Goal: Check status: Check status

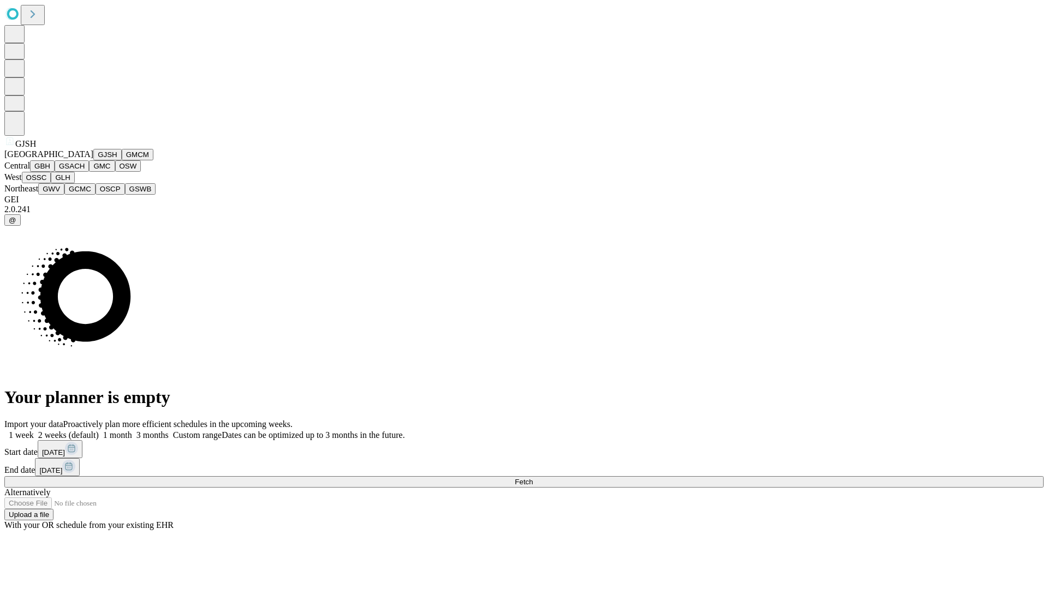
click at [93, 160] on button "GJSH" at bounding box center [107, 154] width 28 height 11
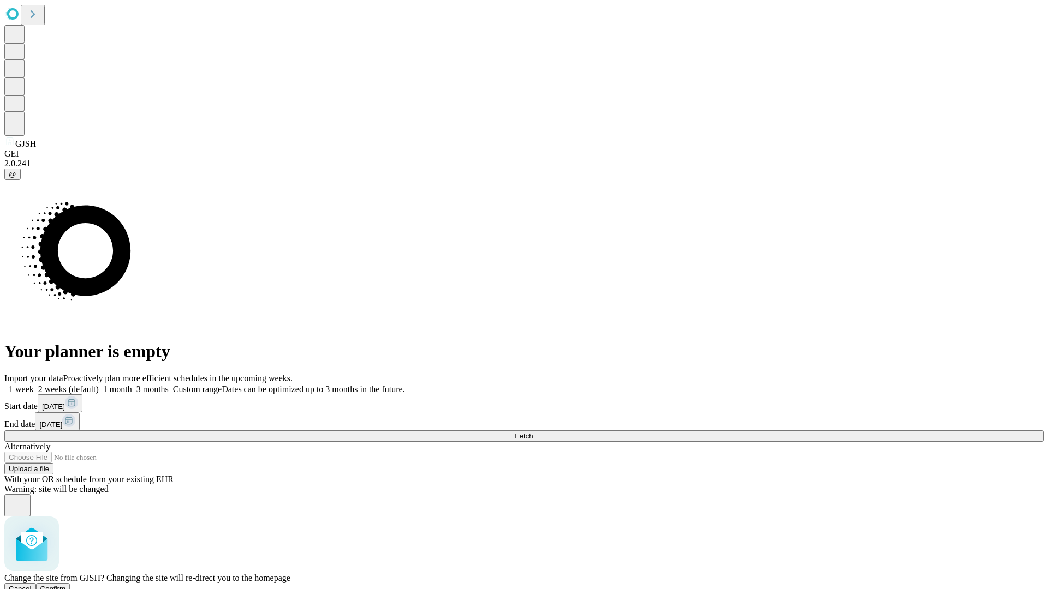
click at [66, 585] on span "Confirm" at bounding box center [53, 589] width 26 height 8
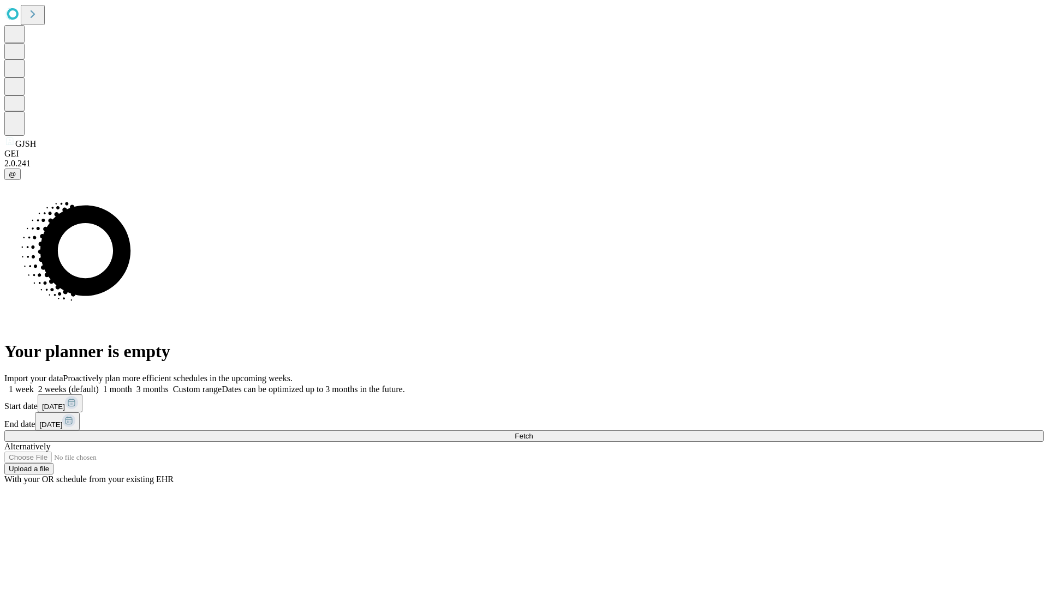
click at [99, 385] on label "2 weeks (default)" at bounding box center [66, 389] width 65 height 9
click at [533, 432] on span "Fetch" at bounding box center [524, 436] width 18 height 8
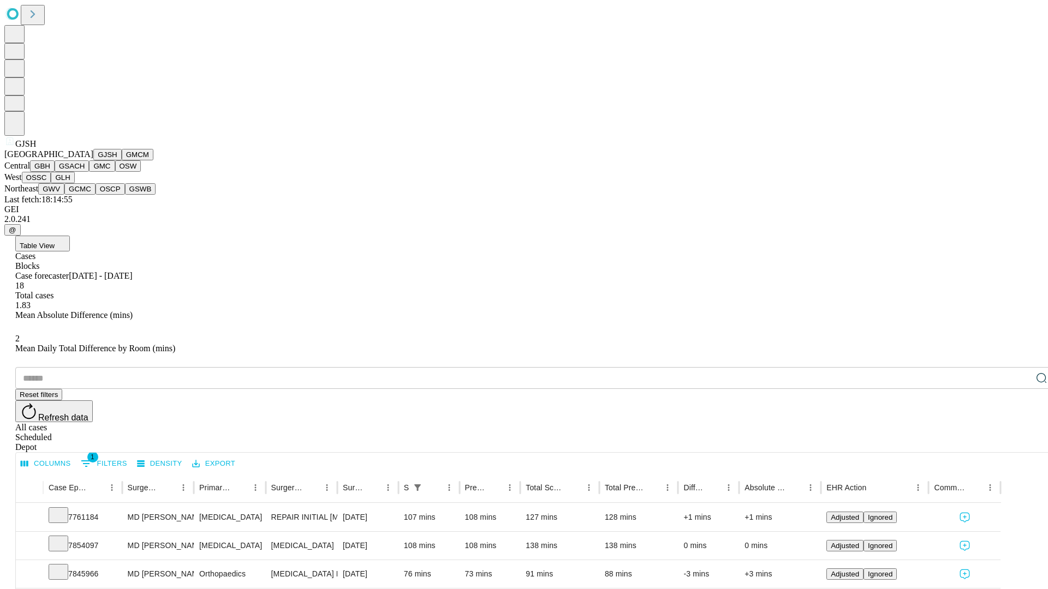
click at [122, 160] on button "GMCM" at bounding box center [138, 154] width 32 height 11
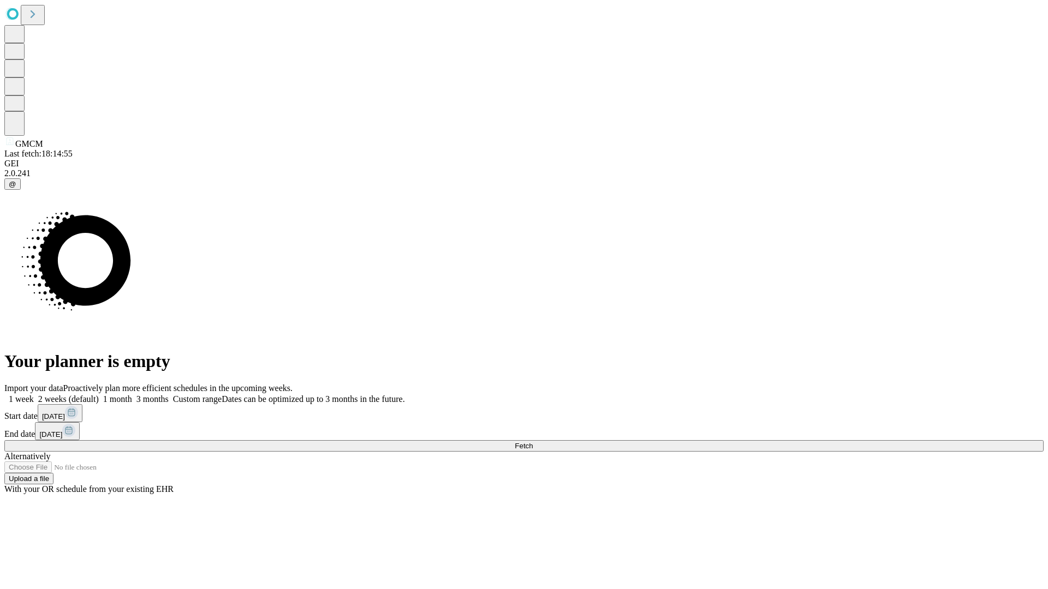
click at [533, 442] on span "Fetch" at bounding box center [524, 446] width 18 height 8
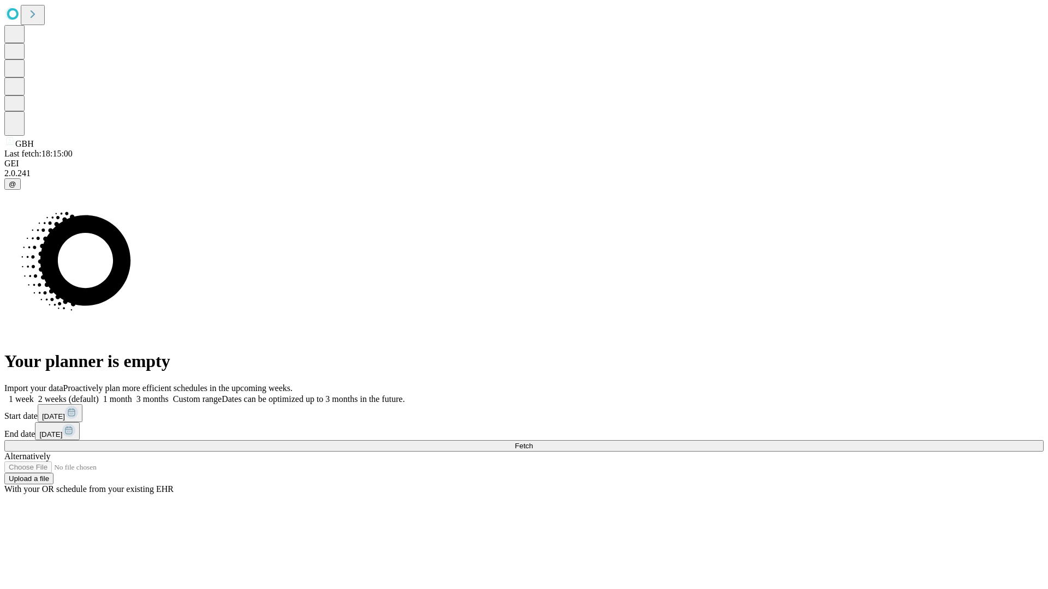
click at [533, 442] on span "Fetch" at bounding box center [524, 446] width 18 height 8
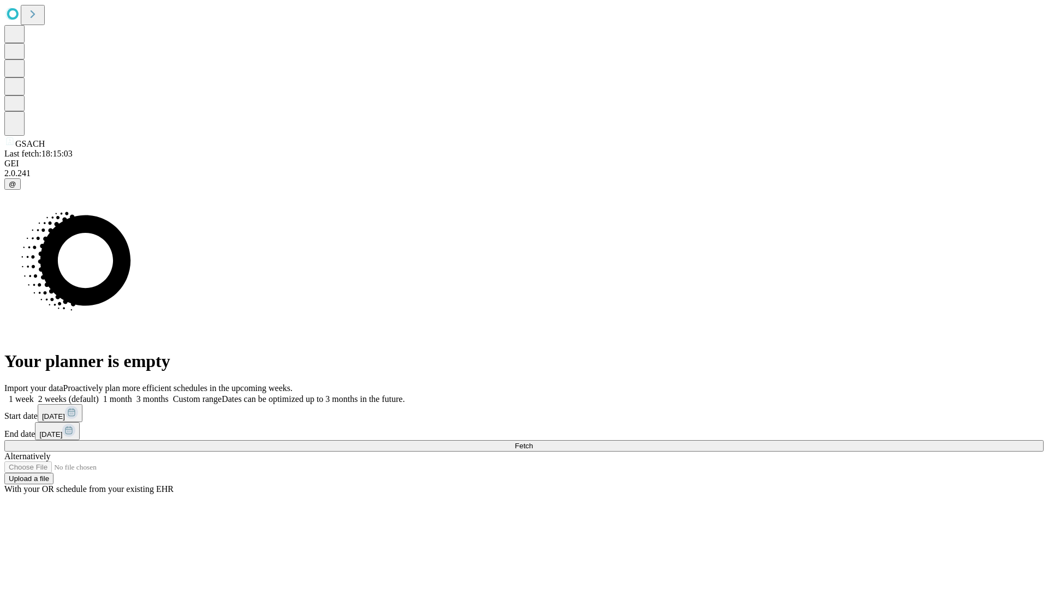
click at [99, 395] on label "2 weeks (default)" at bounding box center [66, 399] width 65 height 9
click at [533, 442] on span "Fetch" at bounding box center [524, 446] width 18 height 8
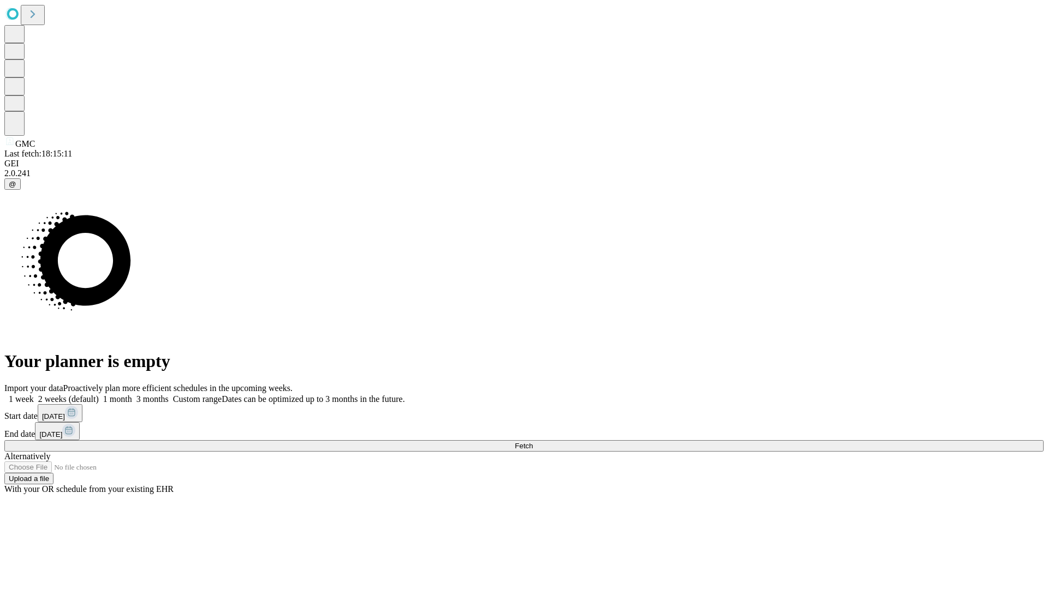
click at [99, 395] on label "2 weeks (default)" at bounding box center [66, 399] width 65 height 9
click at [533, 442] on span "Fetch" at bounding box center [524, 446] width 18 height 8
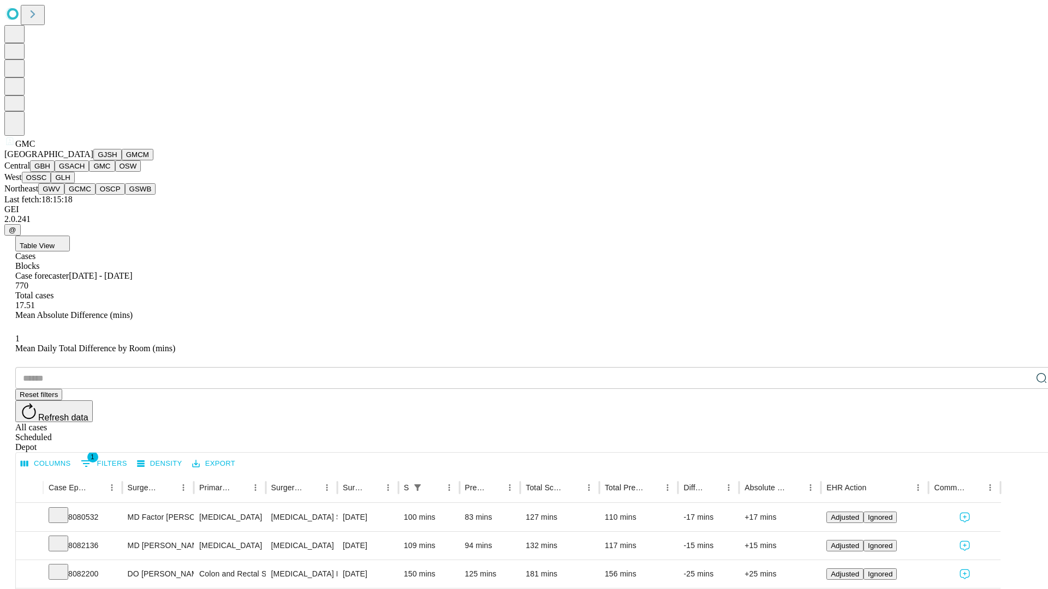
click at [115, 172] on button "OSW" at bounding box center [128, 165] width 26 height 11
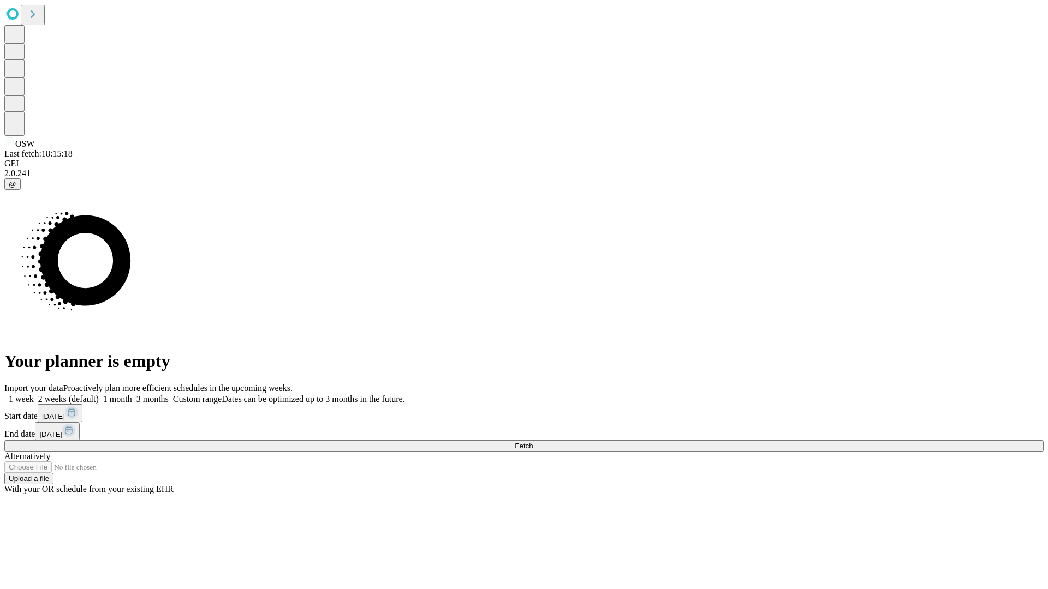
click at [99, 395] on label "2 weeks (default)" at bounding box center [66, 399] width 65 height 9
click at [533, 442] on span "Fetch" at bounding box center [524, 446] width 18 height 8
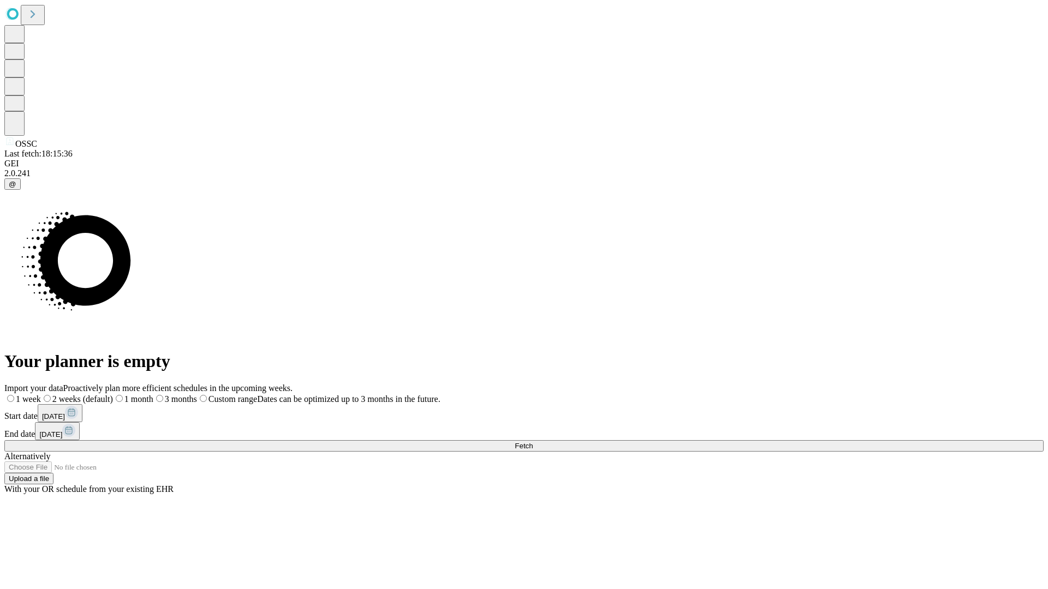
click at [533, 442] on span "Fetch" at bounding box center [524, 446] width 18 height 8
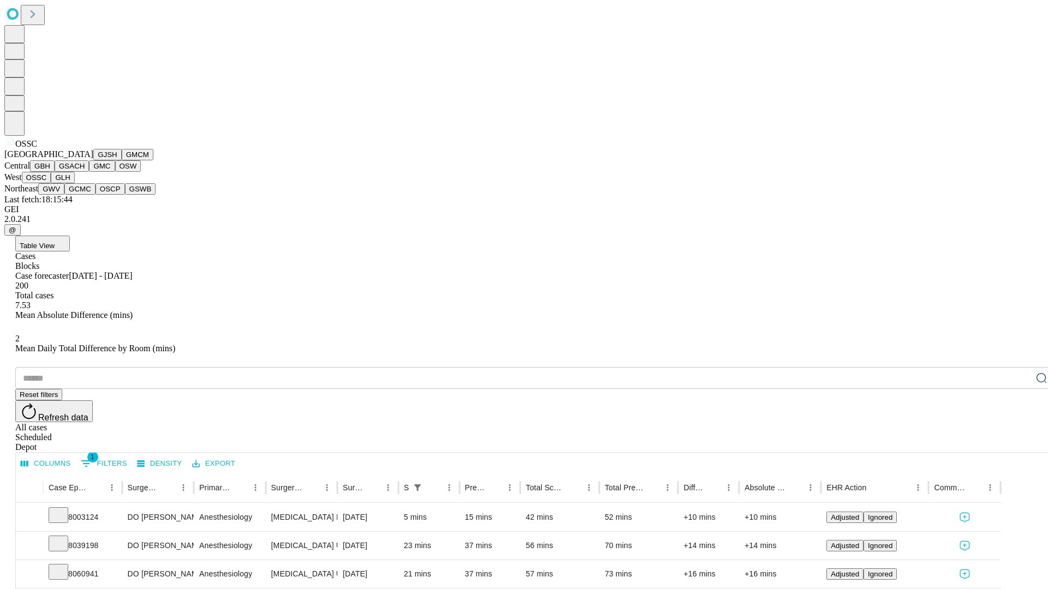
click at [74, 183] on button "GLH" at bounding box center [62, 177] width 23 height 11
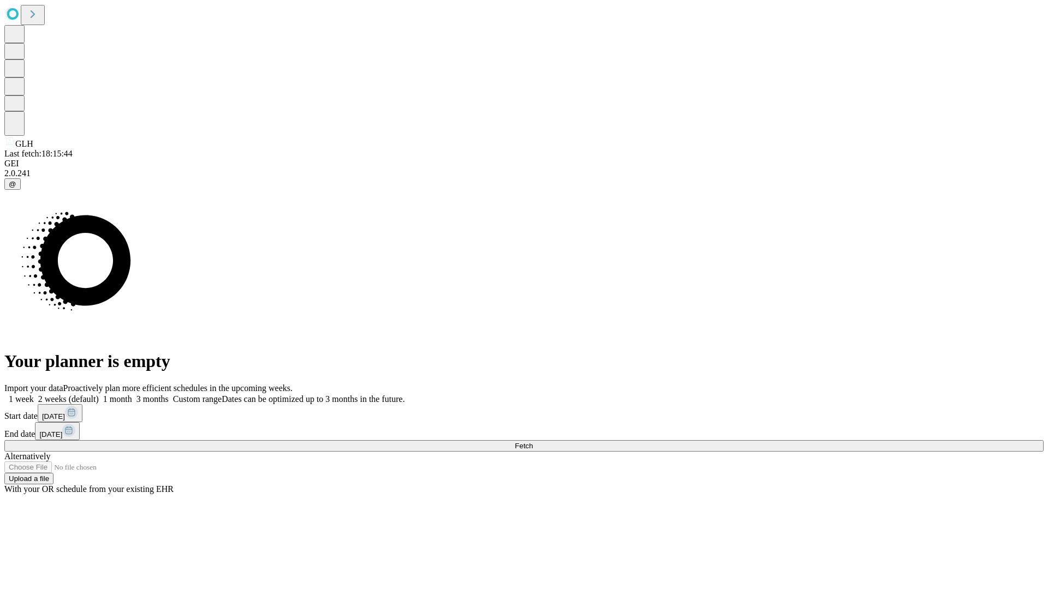
click at [99, 395] on label "2 weeks (default)" at bounding box center [66, 399] width 65 height 9
click at [533, 442] on span "Fetch" at bounding box center [524, 446] width 18 height 8
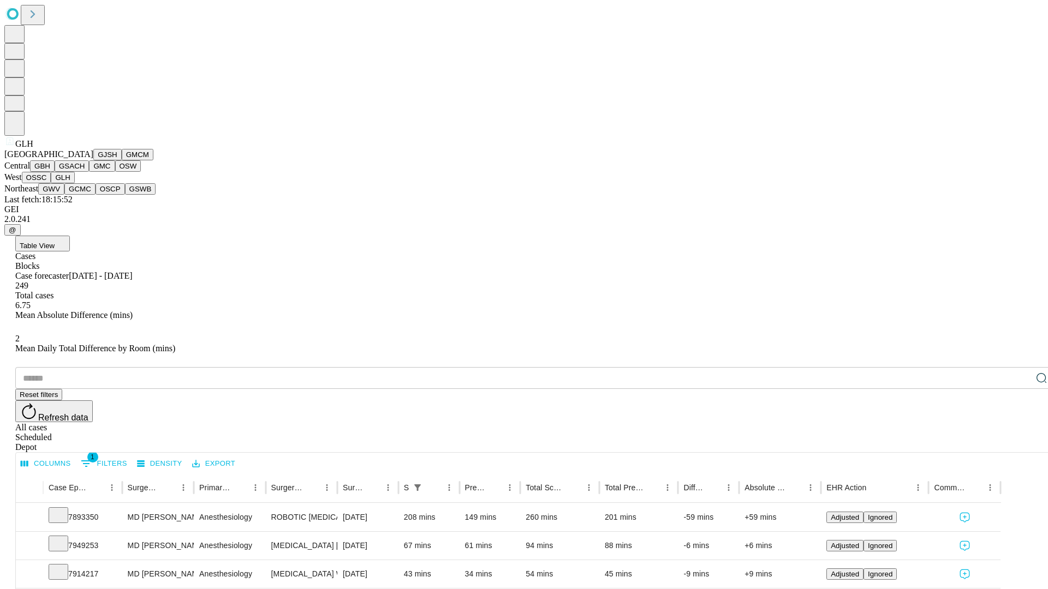
click at [64, 195] on button "GWV" at bounding box center [51, 188] width 26 height 11
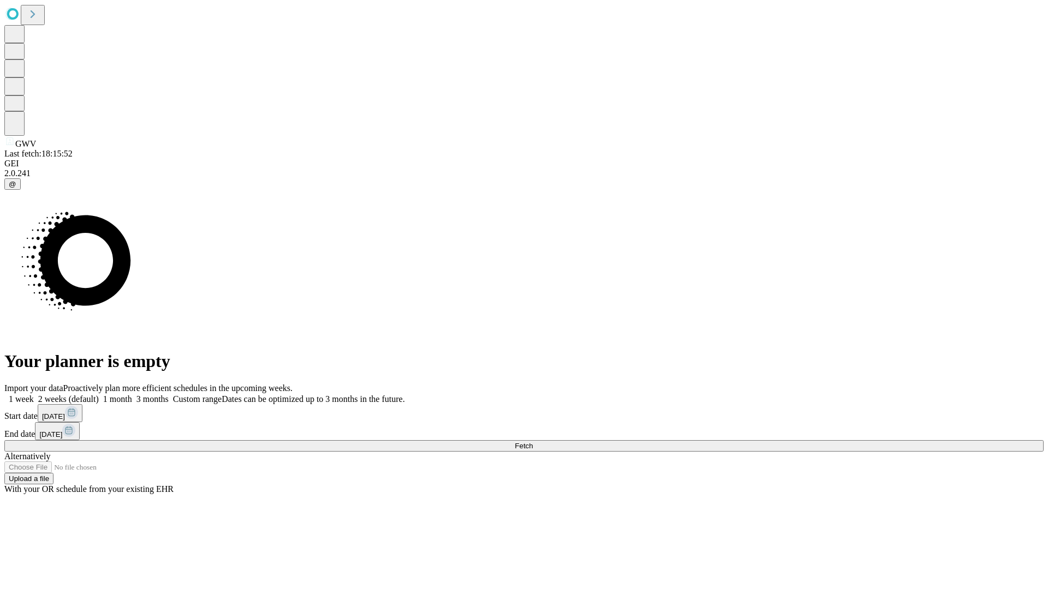
click at [99, 395] on label "2 weeks (default)" at bounding box center [66, 399] width 65 height 9
click at [533, 442] on span "Fetch" at bounding box center [524, 446] width 18 height 8
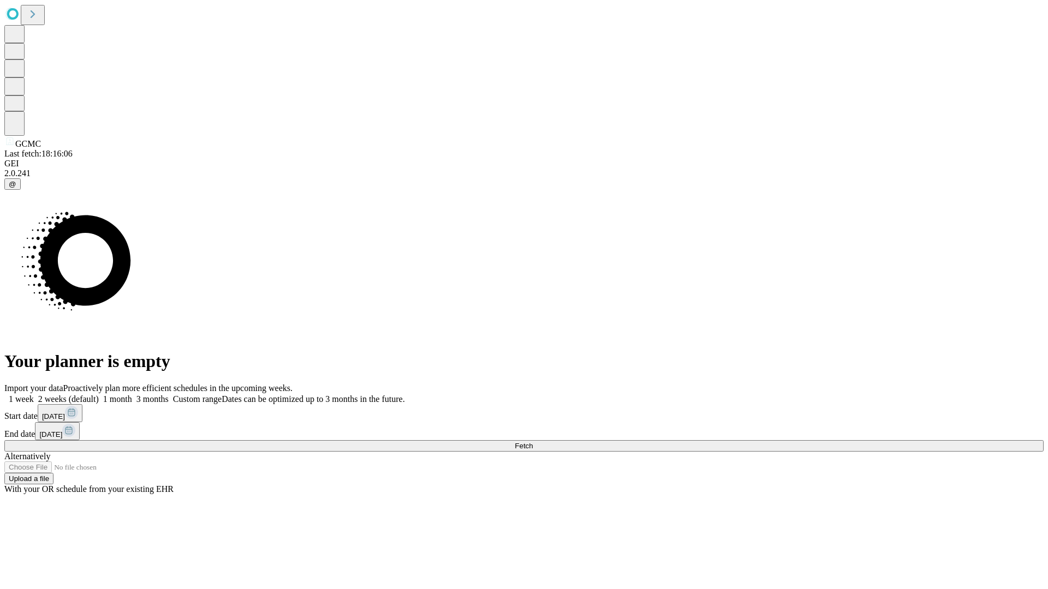
click at [533, 442] on span "Fetch" at bounding box center [524, 446] width 18 height 8
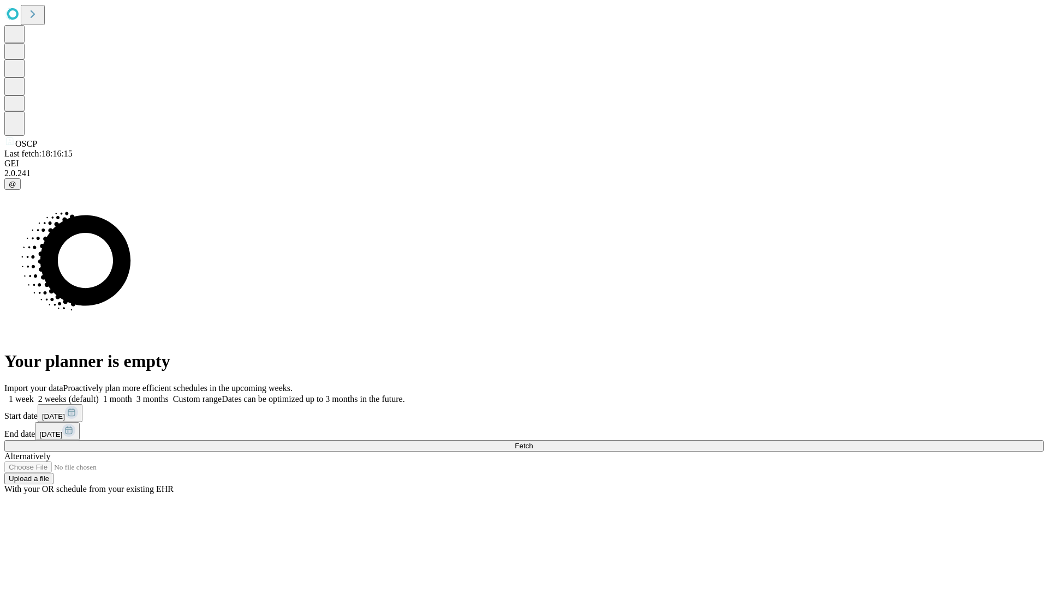
click at [99, 395] on label "2 weeks (default)" at bounding box center [66, 399] width 65 height 9
click at [533, 442] on span "Fetch" at bounding box center [524, 446] width 18 height 8
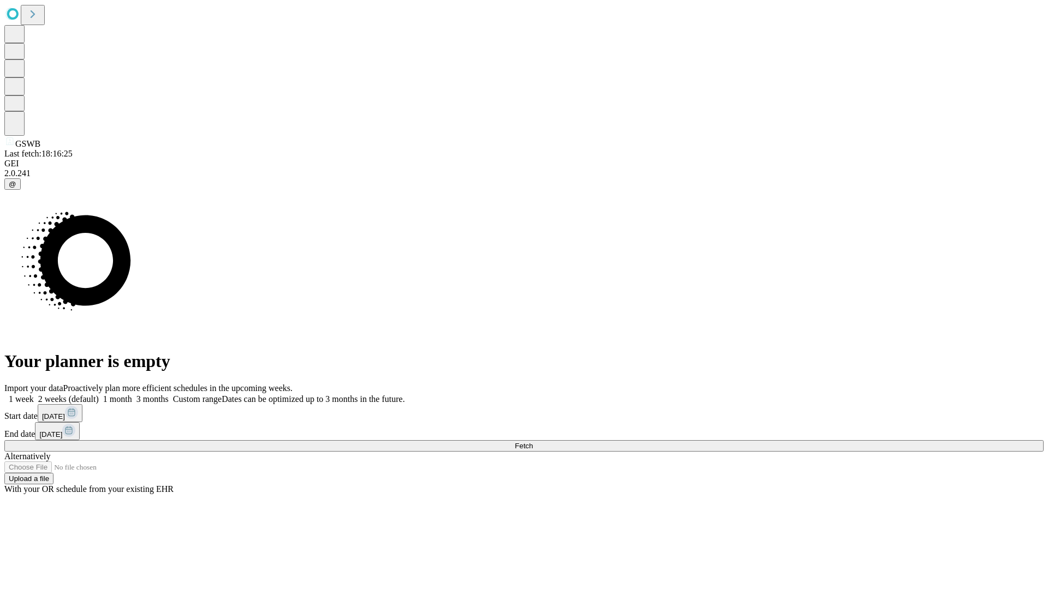
click at [99, 395] on label "2 weeks (default)" at bounding box center [66, 399] width 65 height 9
click at [533, 442] on span "Fetch" at bounding box center [524, 446] width 18 height 8
